Goal: Task Accomplishment & Management: Manage account settings

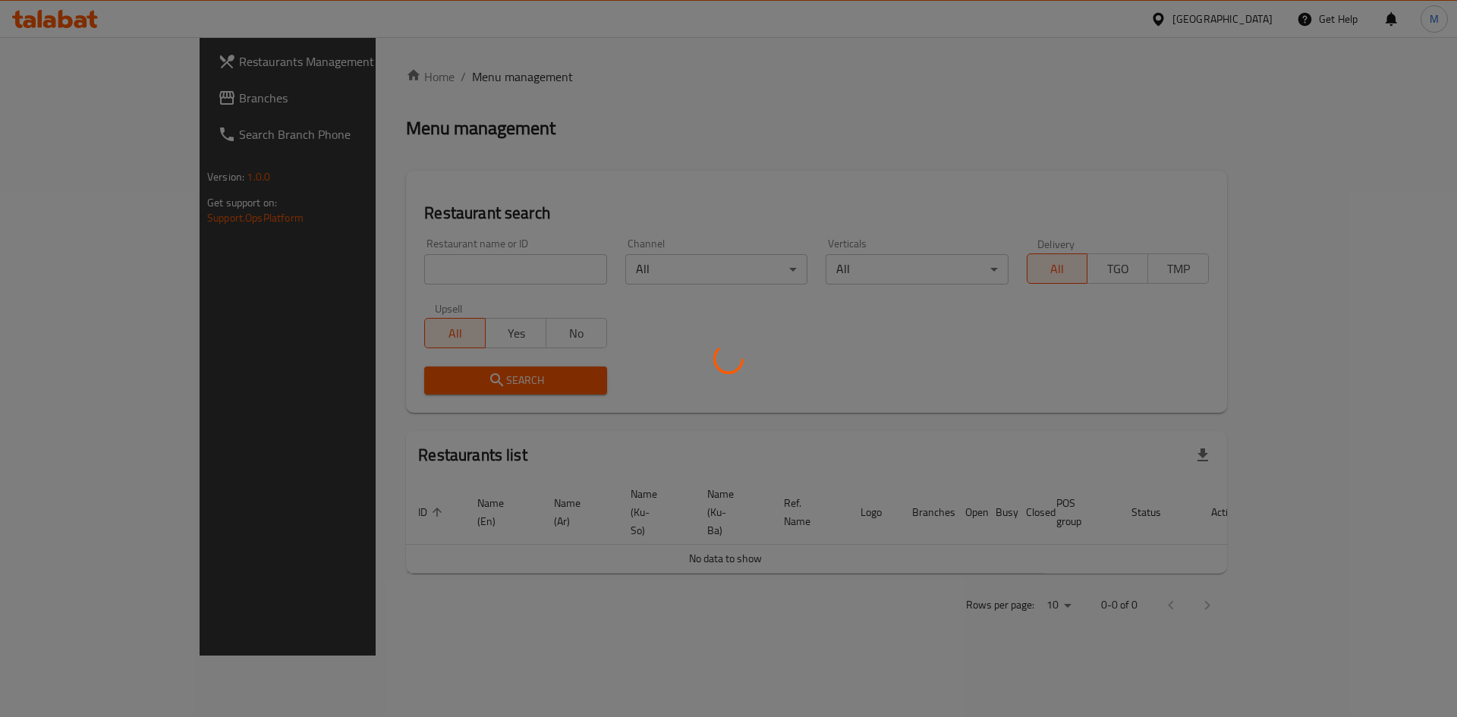
click at [690, 235] on div at bounding box center [728, 358] width 1457 height 717
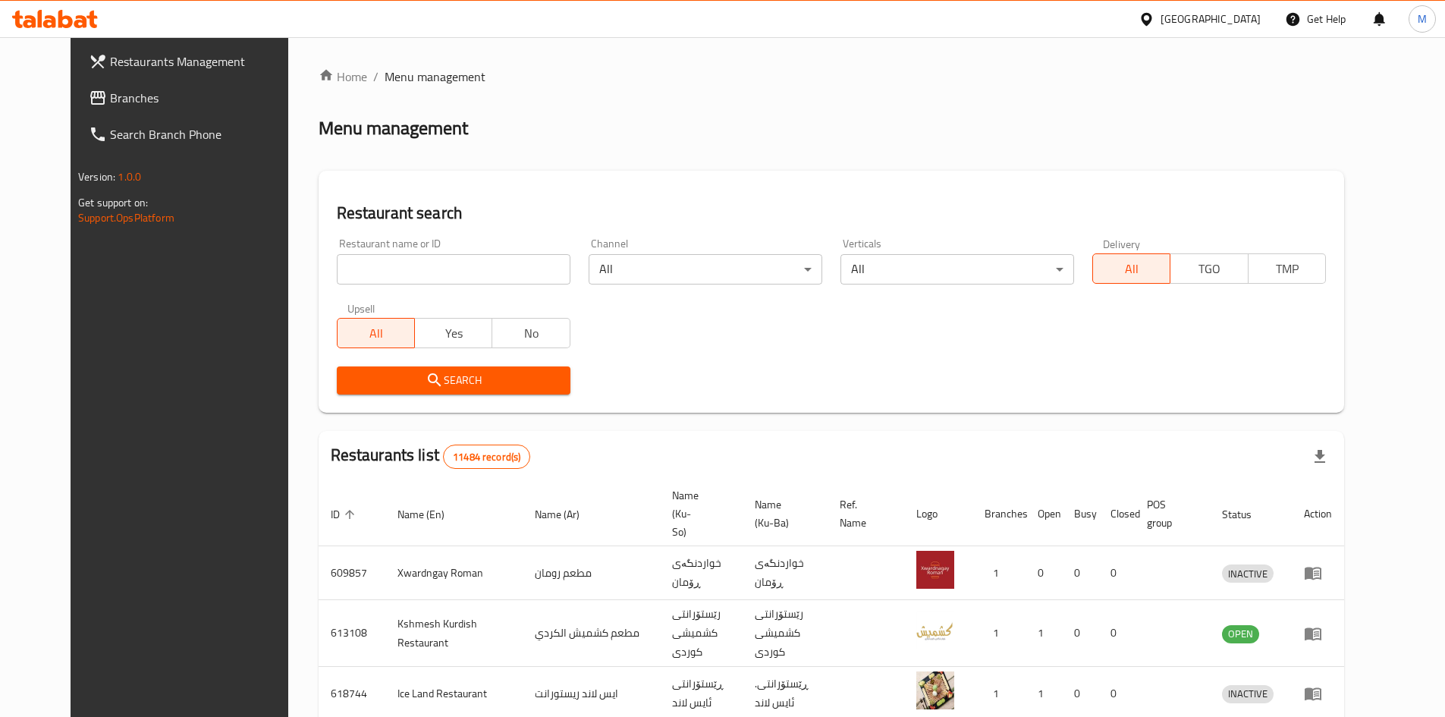
drag, startPoint x: 441, startPoint y: 250, endPoint x: 430, endPoint y: 266, distance: 19.1
click at [439, 251] on div "Restaurant name or ID Restaurant name or ID" at bounding box center [454, 261] width 234 height 46
click at [430, 266] on input "search" at bounding box center [454, 269] width 234 height 30
type input "[PERSON_NAME]"
click at [490, 378] on span "Search" at bounding box center [453, 380] width 209 height 19
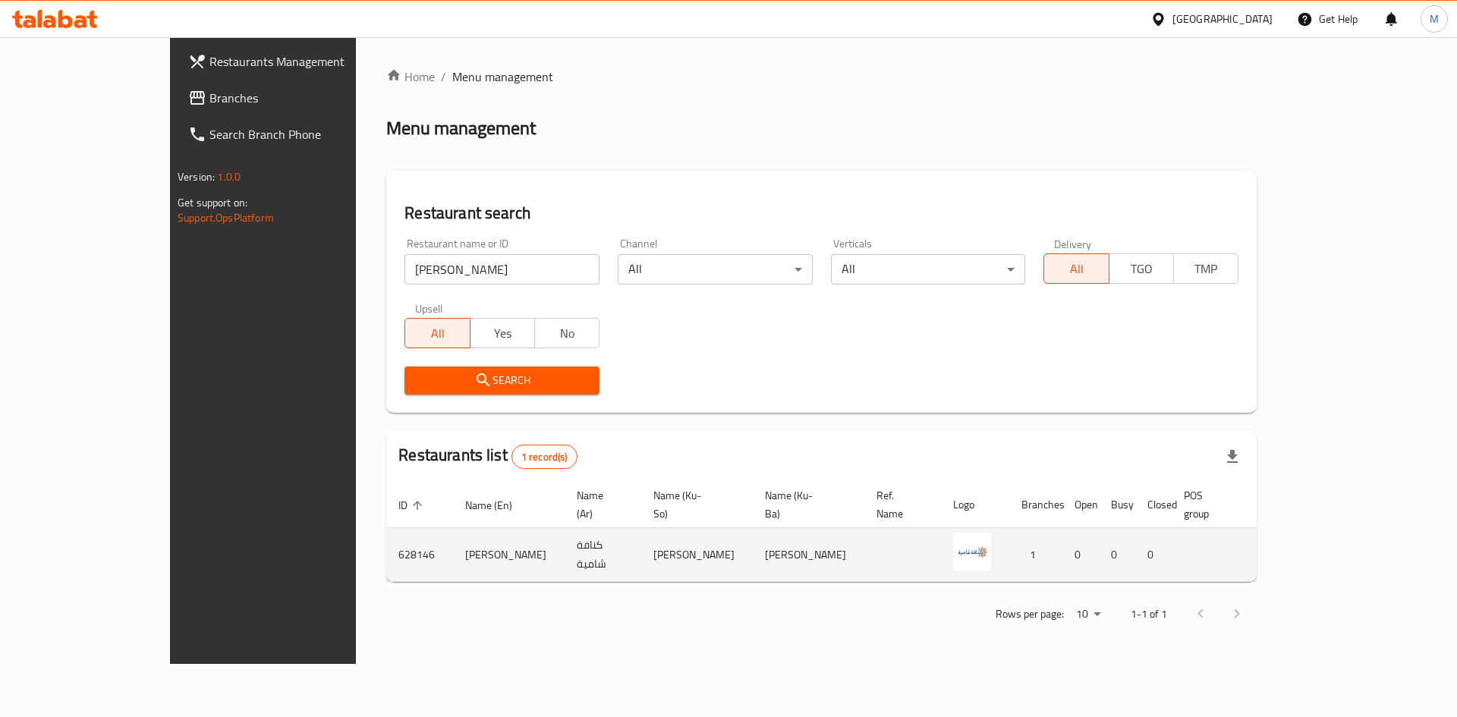
click at [1369, 545] on link "enhanced table" at bounding box center [1355, 554] width 28 height 18
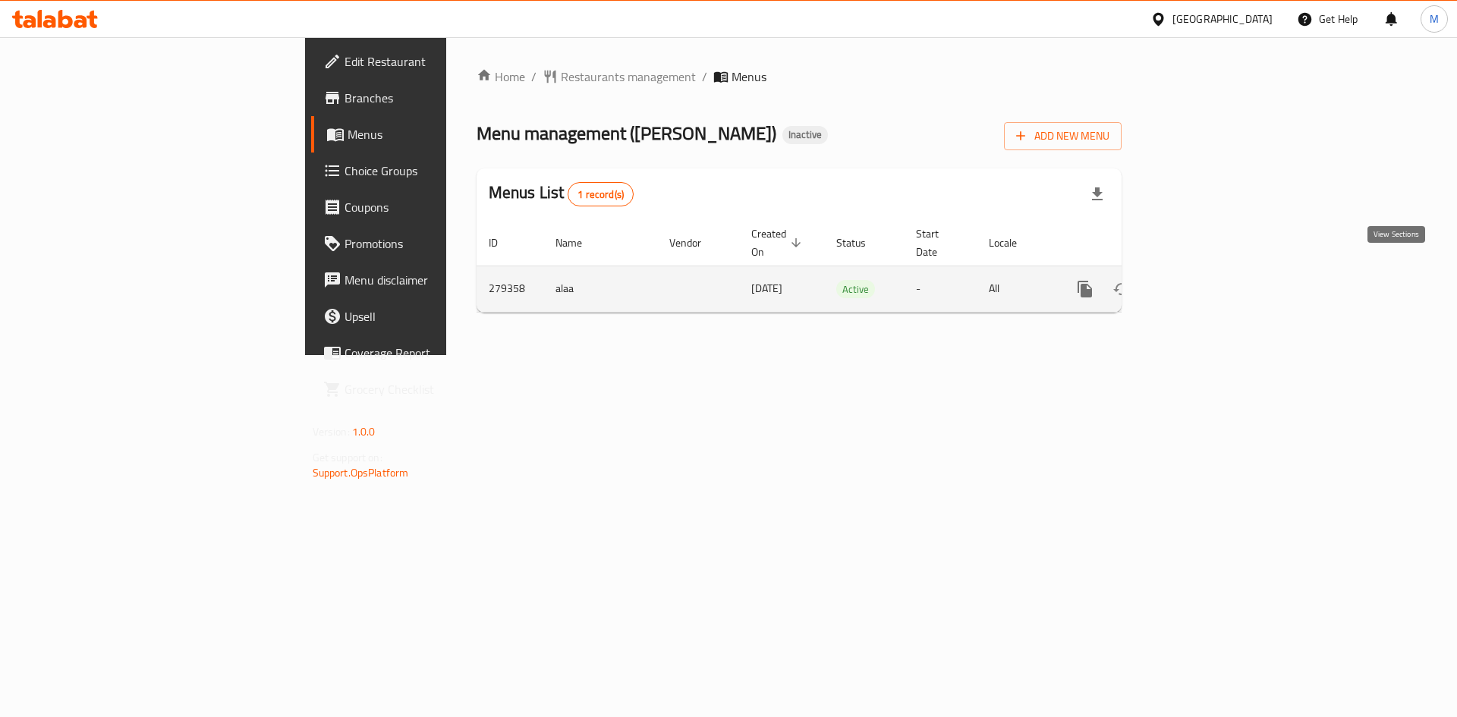
click at [1203, 280] on icon "enhanced table" at bounding box center [1194, 289] width 18 height 18
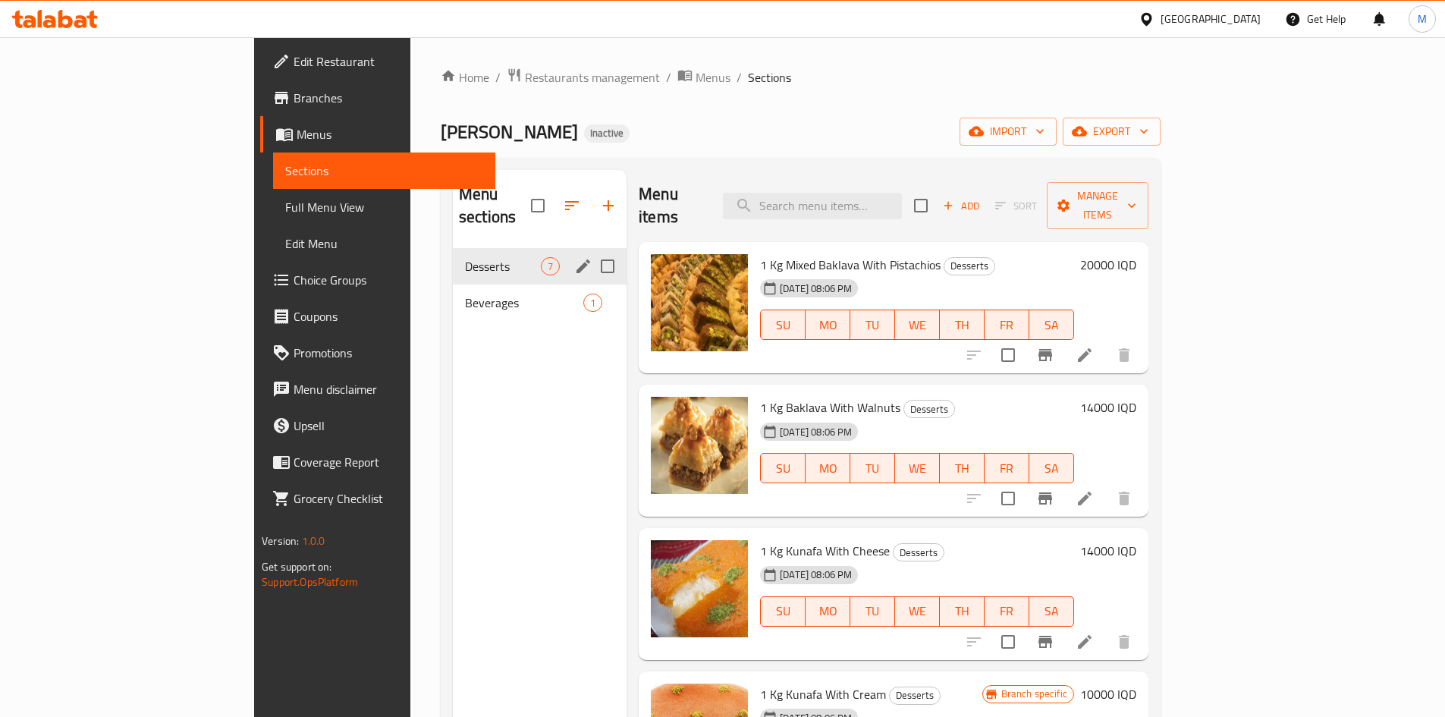
click at [453, 257] on div "Desserts 7" at bounding box center [540, 266] width 174 height 36
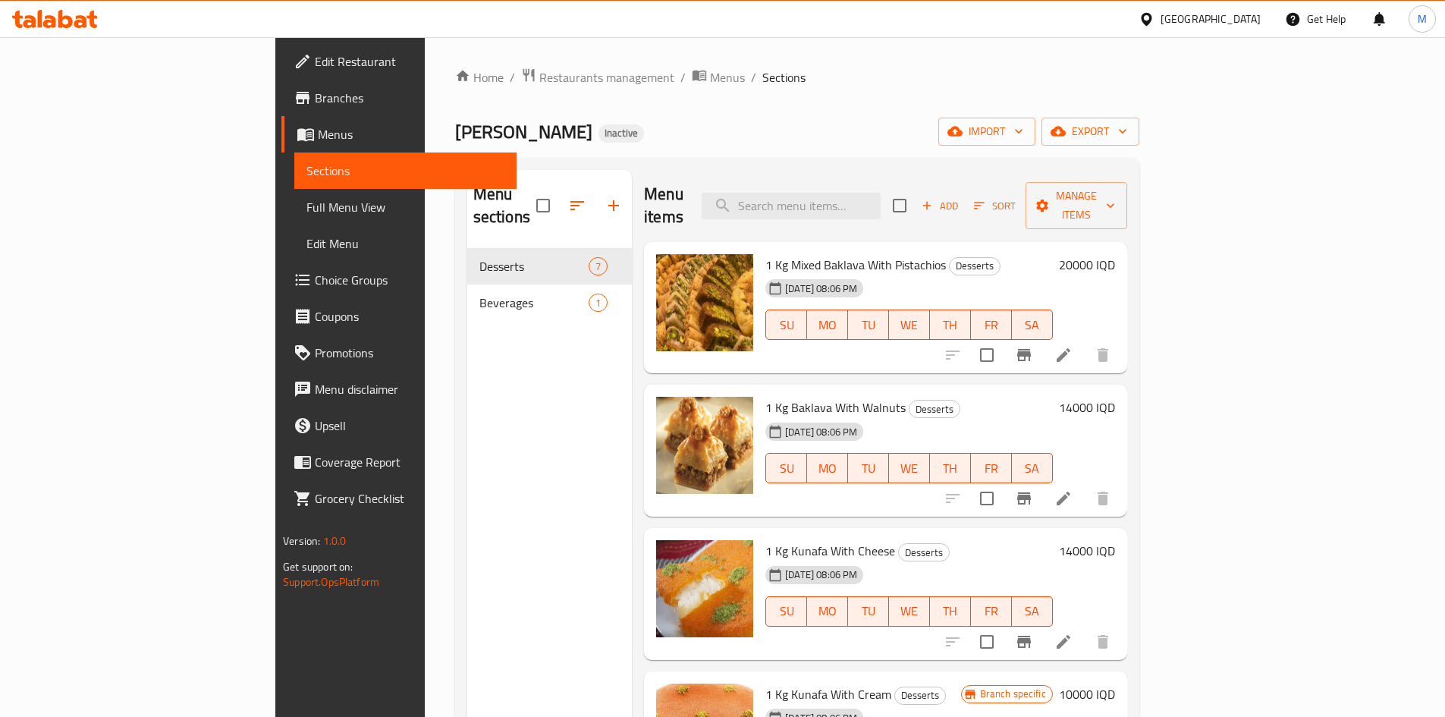
click at [479, 294] on span "Beverages" at bounding box center [533, 303] width 109 height 18
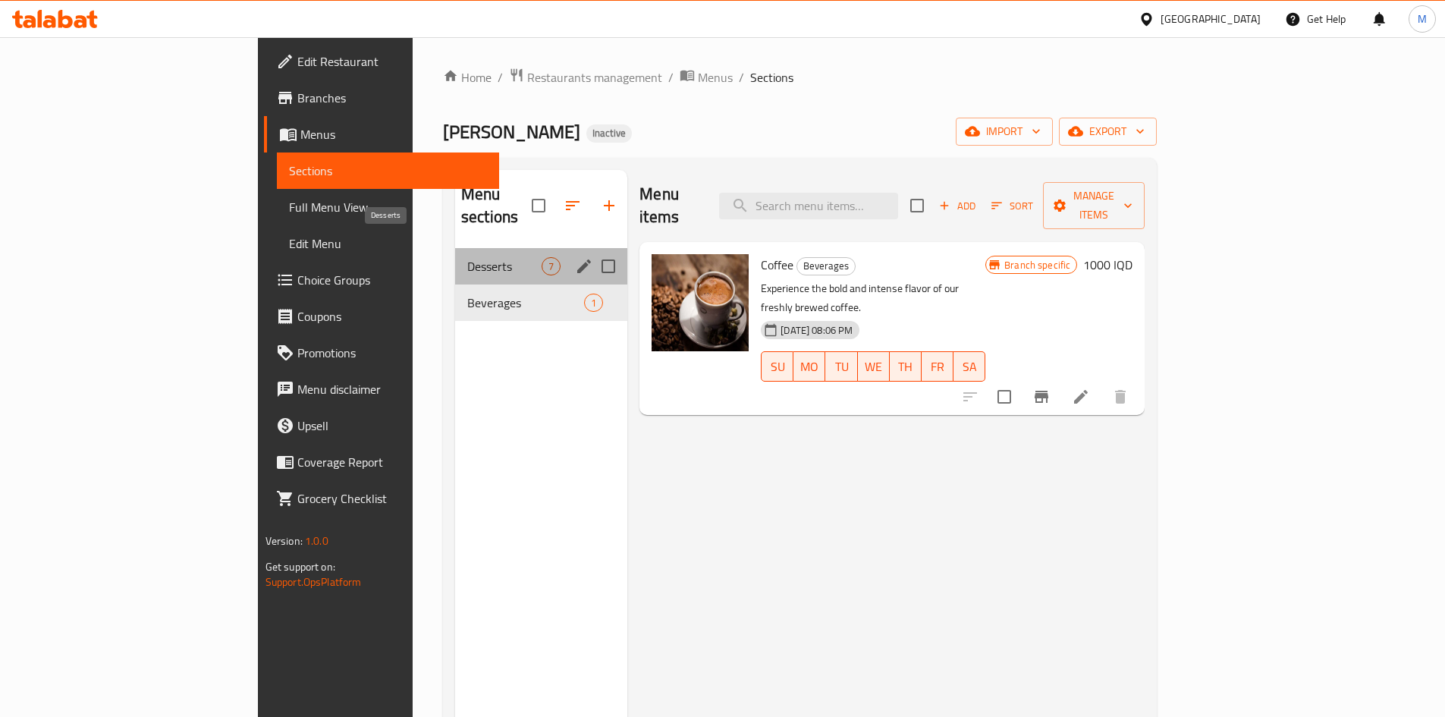
click at [467, 257] on span "Desserts" at bounding box center [504, 266] width 74 height 18
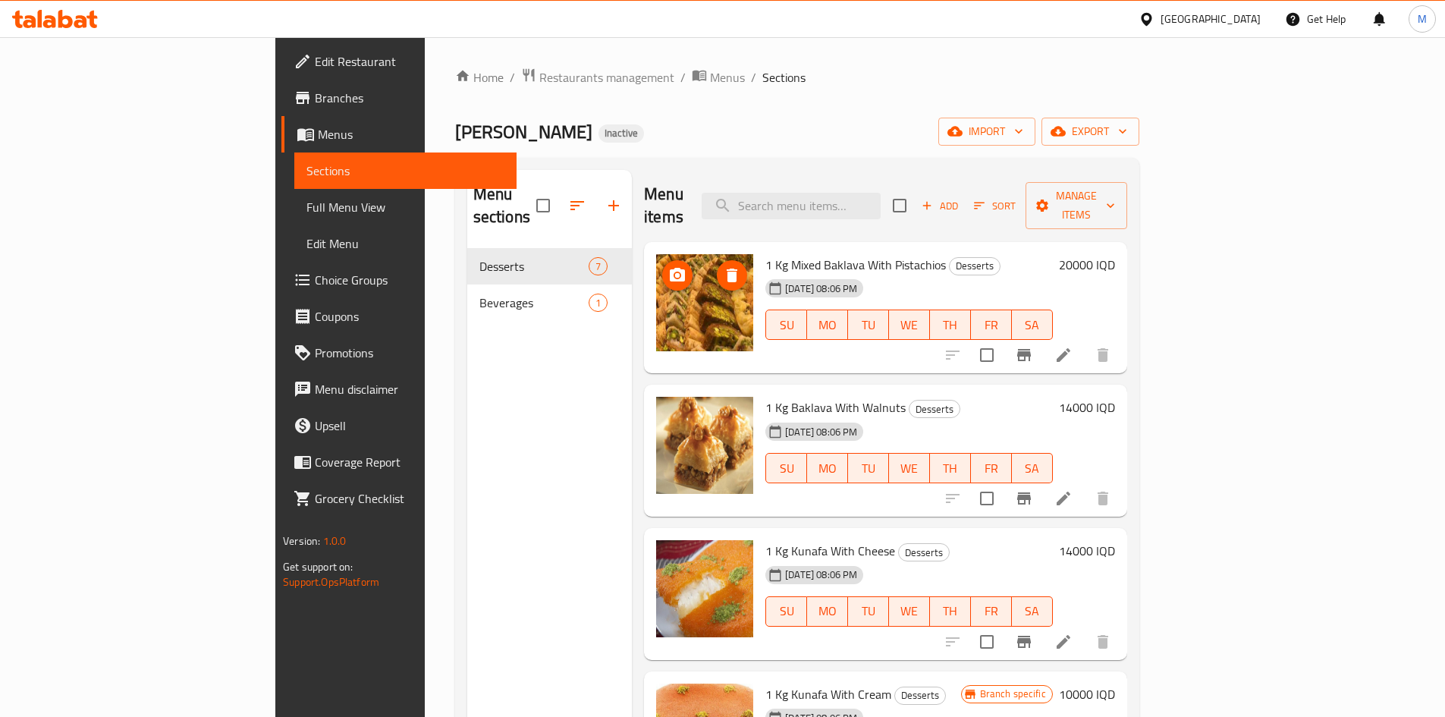
click at [656, 289] on img at bounding box center [704, 302] width 97 height 97
click at [656, 430] on img at bounding box center [704, 445] width 97 height 97
click at [656, 425] on img at bounding box center [704, 445] width 97 height 97
